Goal: Task Accomplishment & Management: Manage account settings

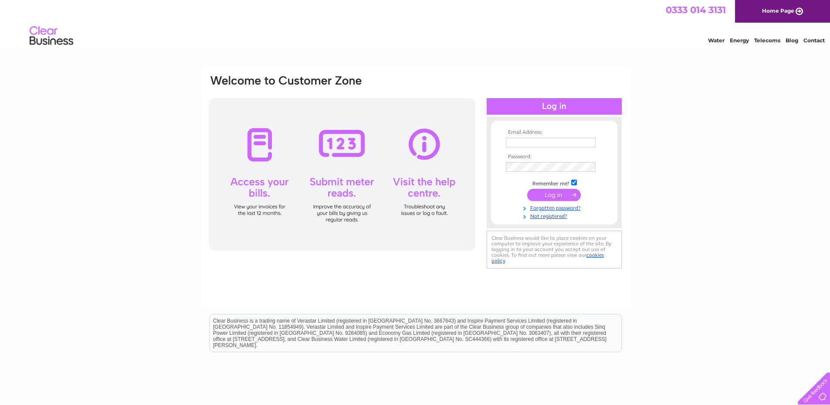
type input "thevillagegarage@outlook.com"
click at [571, 197] on input "submit" at bounding box center [554, 195] width 54 height 12
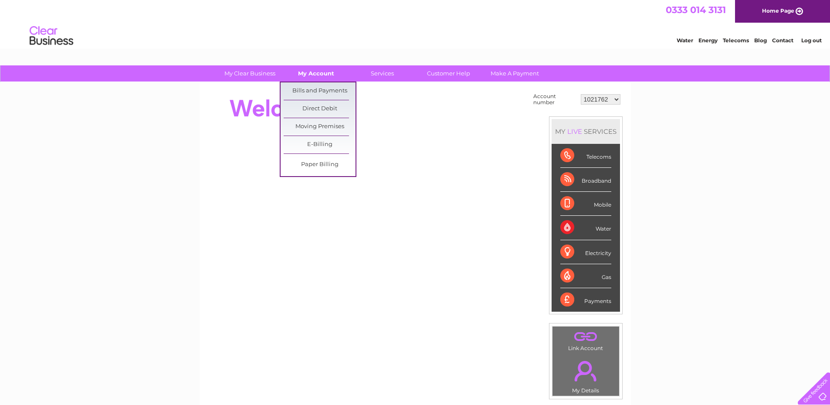
click at [322, 74] on link "My Account" at bounding box center [316, 73] width 72 height 16
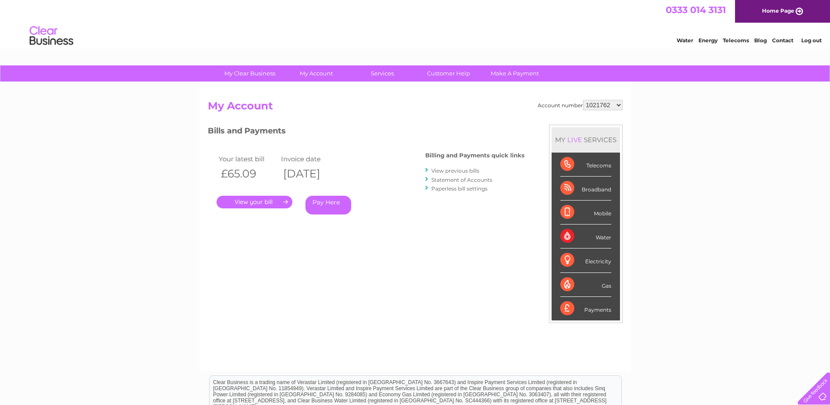
click at [259, 202] on link "." at bounding box center [255, 202] width 76 height 13
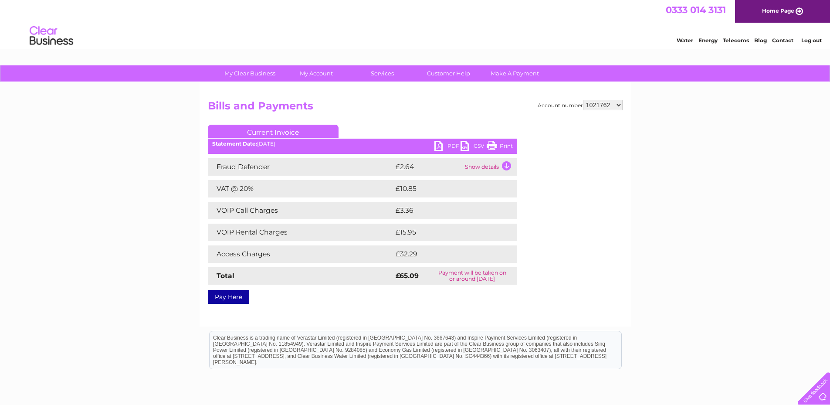
click at [451, 146] on link "PDF" at bounding box center [448, 147] width 26 height 13
